Goal: Task Accomplishment & Management: Use online tool/utility

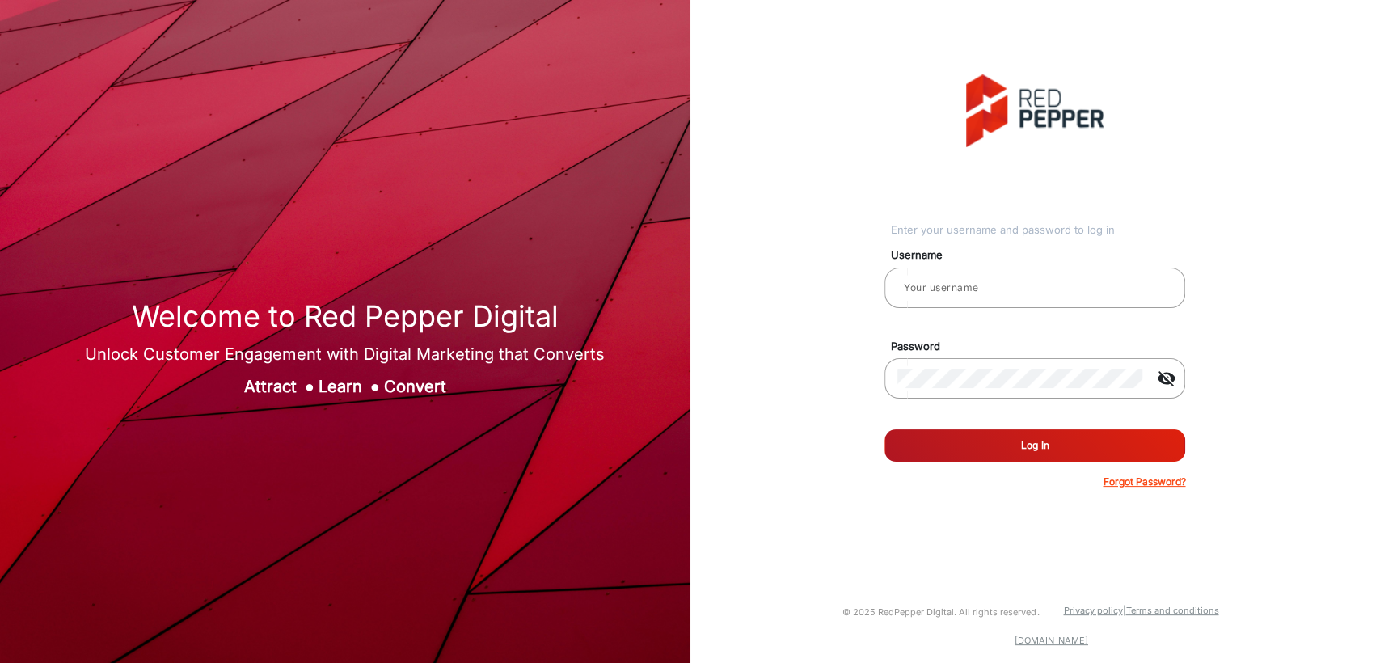
type input "[PERSON_NAME]"
click at [748, 223] on div "Enter your username and password to log in Username [PERSON_NAME] Password visi…" at bounding box center [1035, 281] width 714 height 563
click at [1021, 280] on input "[PERSON_NAME]" at bounding box center [1034, 287] width 275 height 19
click at [1047, 360] on div at bounding box center [1020, 378] width 246 height 45
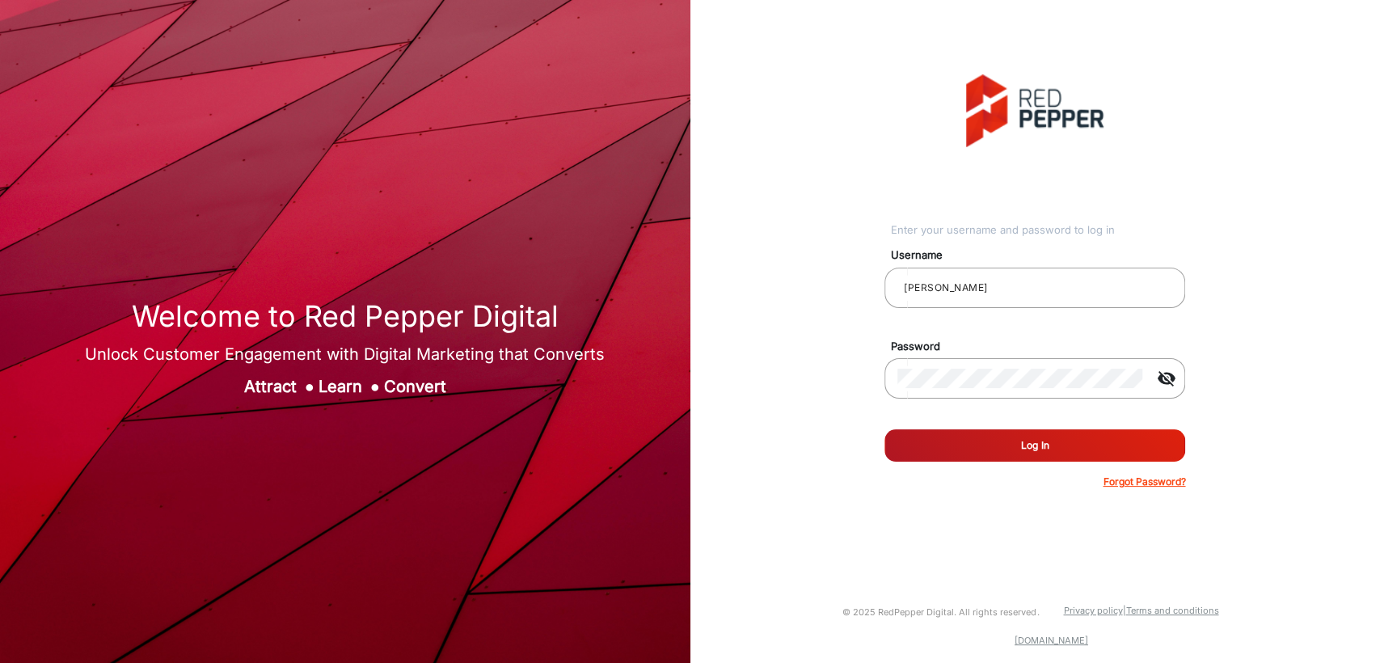
click at [1251, 295] on div "Enter your username and password to log in Username [PERSON_NAME] Password visi…" at bounding box center [1035, 281] width 714 height 563
click at [1036, 447] on button "Log In" at bounding box center [1034, 445] width 301 height 32
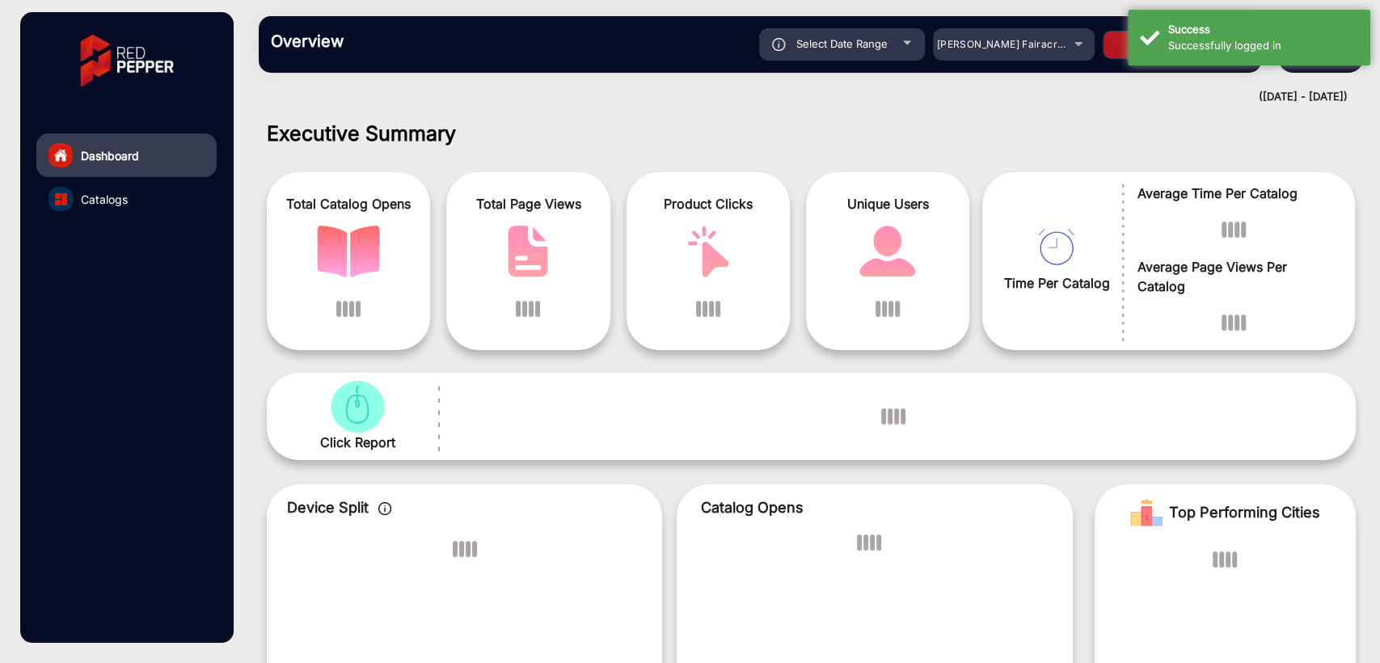
scroll to position [12, 0]
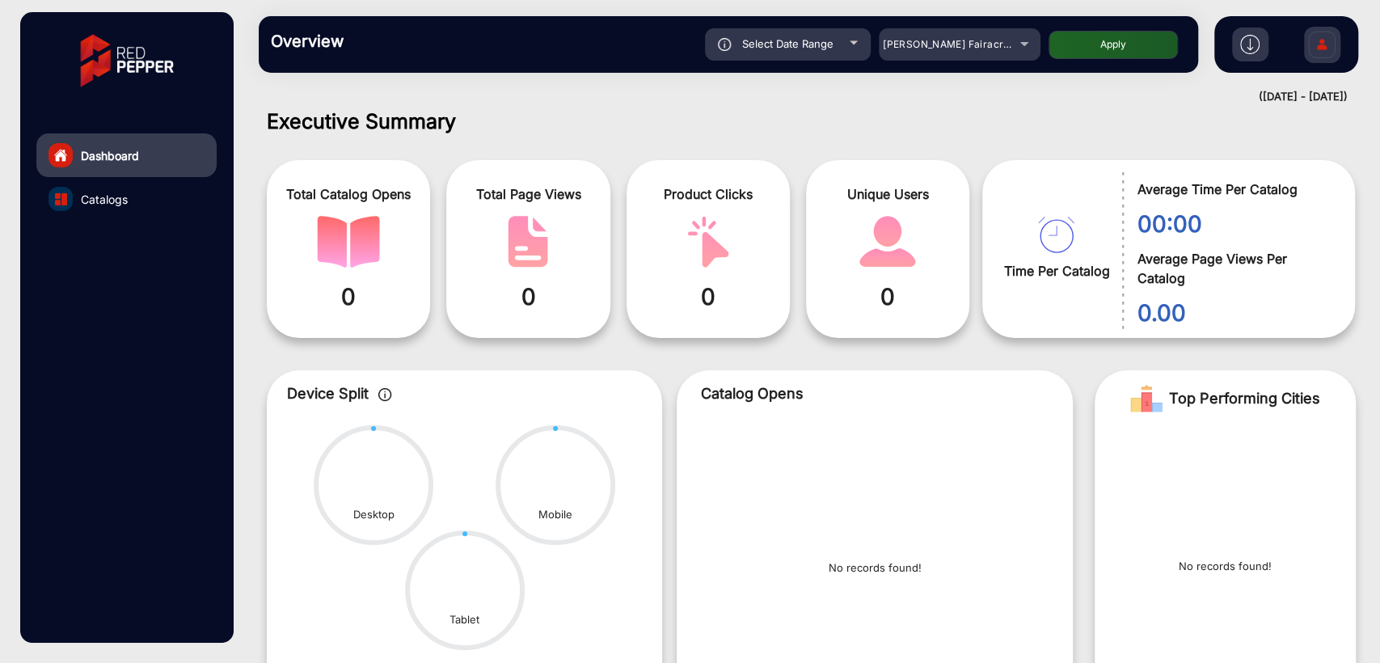
click at [801, 50] on div "Select Date Range" at bounding box center [788, 44] width 166 height 32
type input "[DATE]"
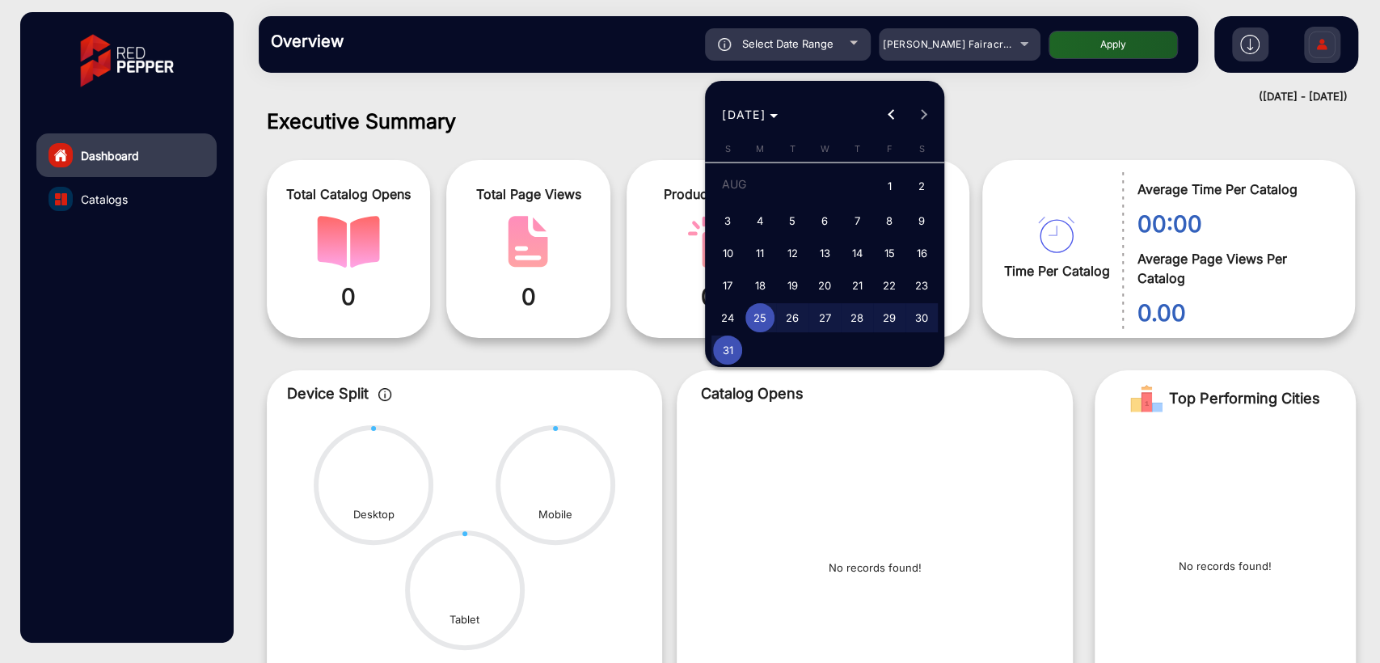
click at [596, 101] on div at bounding box center [690, 331] width 1380 height 663
